Goal: Information Seeking & Learning: Learn about a topic

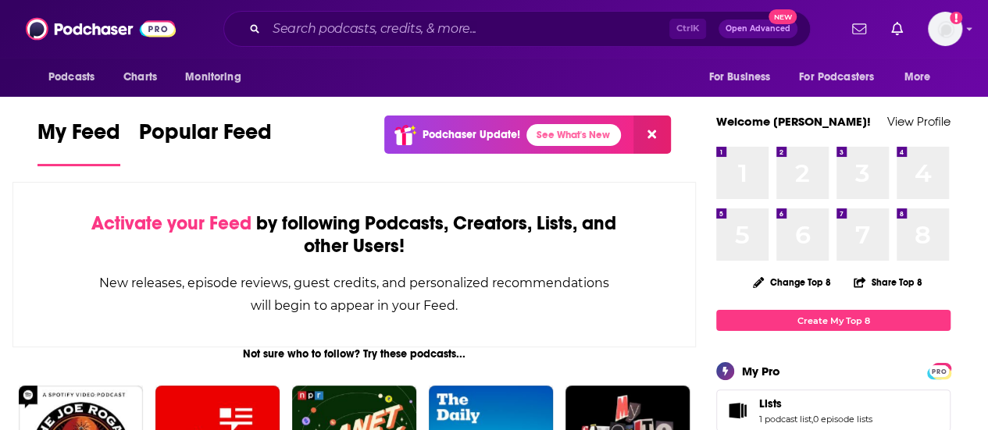
click at [744, 27] on span "Open Advanced" at bounding box center [758, 29] width 65 height 8
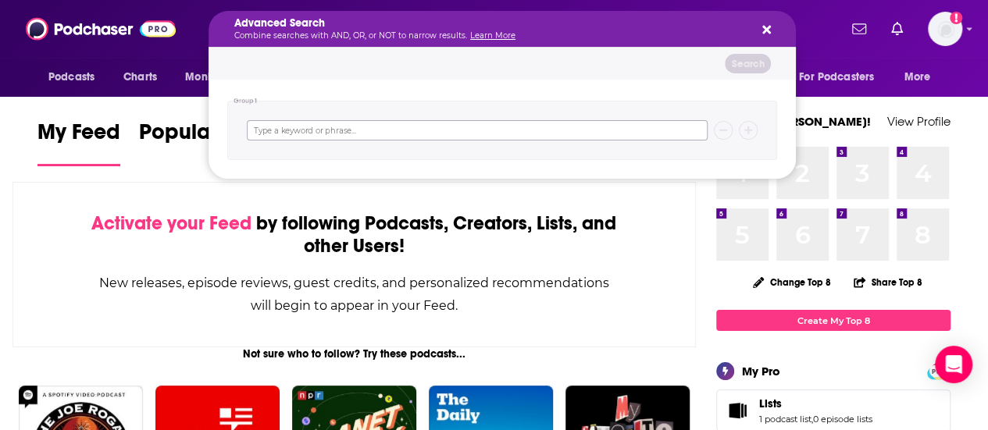
click at [453, 130] on input "Search podcasts, credits, & more..." at bounding box center [477, 130] width 461 height 20
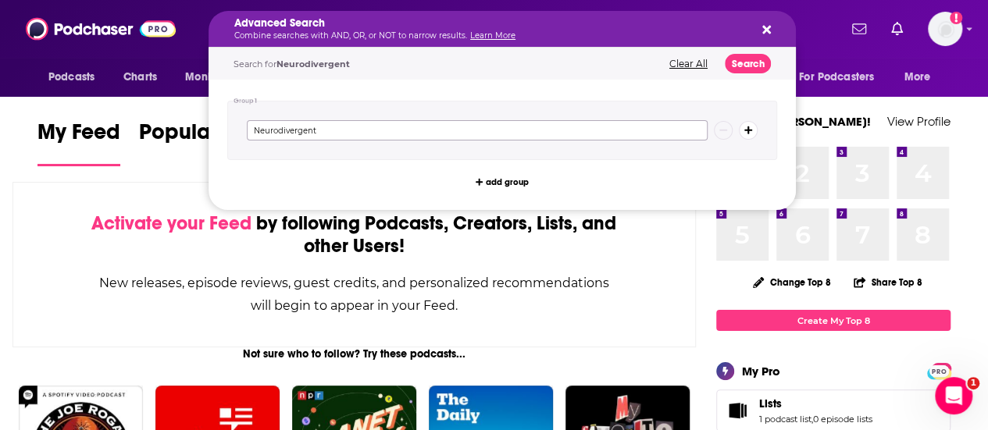
type input "Neurodivergent"
click at [747, 60] on button "Search" at bounding box center [748, 64] width 46 height 20
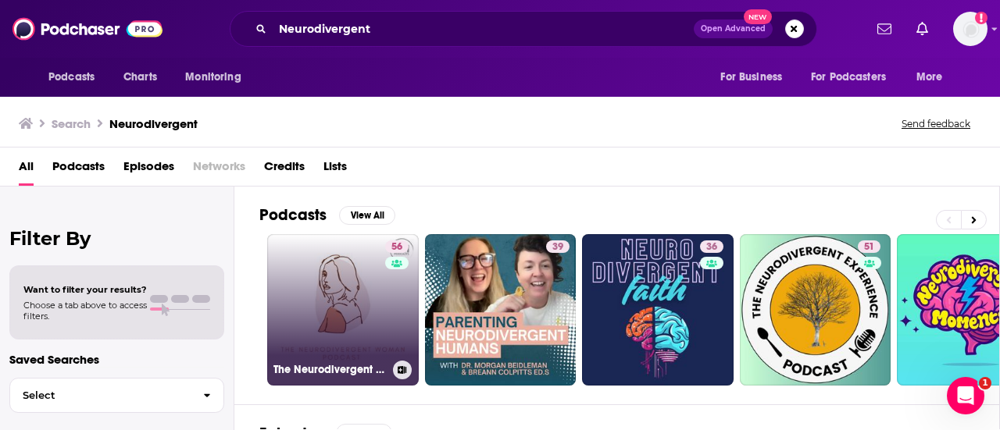
click at [346, 330] on link "56 The Neurodivergent Woman" at bounding box center [343, 310] width 152 height 152
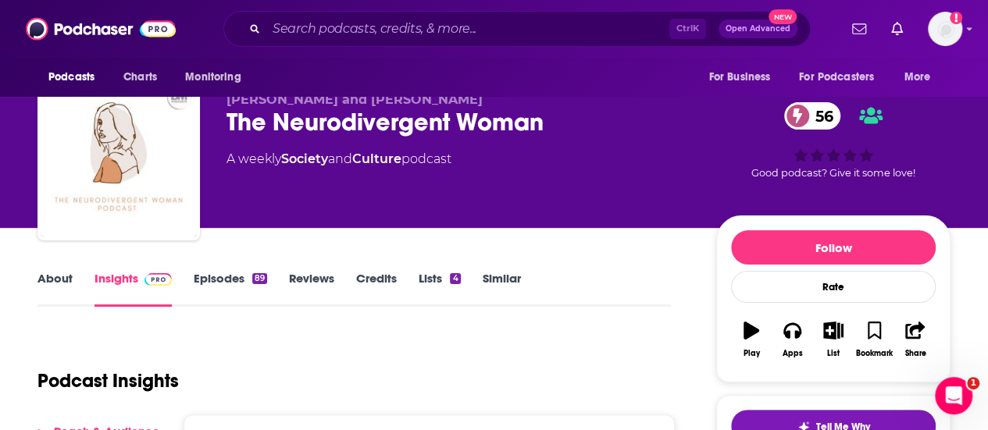
scroll to position [37, 0]
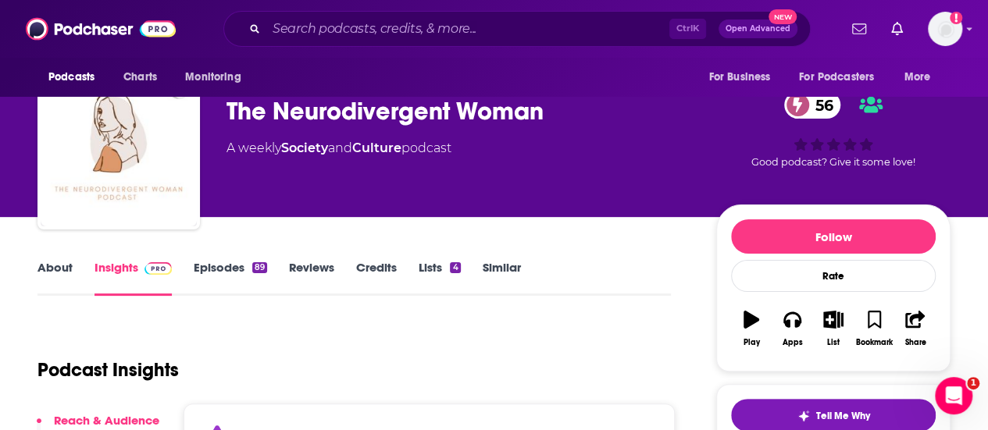
click at [212, 269] on link "Episodes 89" at bounding box center [230, 278] width 73 height 36
